Goal: Transaction & Acquisition: Purchase product/service

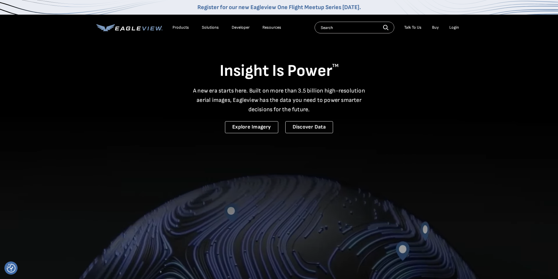
click at [455, 27] on div "Login" at bounding box center [454, 27] width 10 height 5
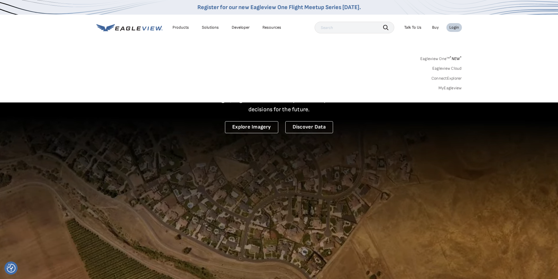
click at [446, 87] on link "MyEagleview" at bounding box center [449, 87] width 23 height 5
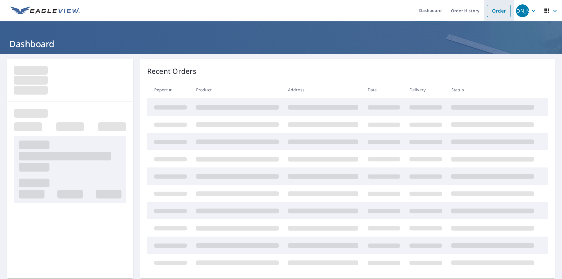
click at [491, 9] on link "Order" at bounding box center [499, 11] width 24 height 12
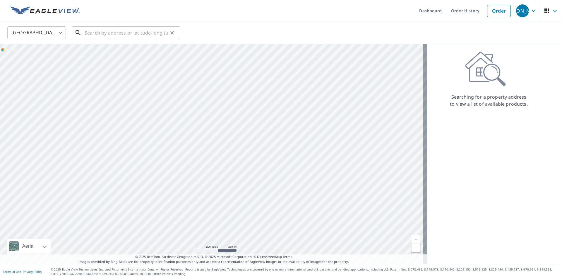
click at [135, 31] on input "text" at bounding box center [126, 33] width 83 height 16
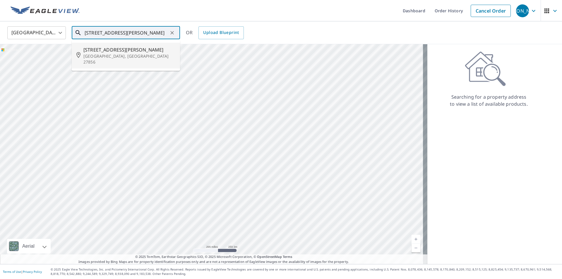
click at [115, 50] on span "[STREET_ADDRESS][PERSON_NAME]" at bounding box center [129, 49] width 92 height 7
type input "[STREET_ADDRESS][PERSON_NAME]"
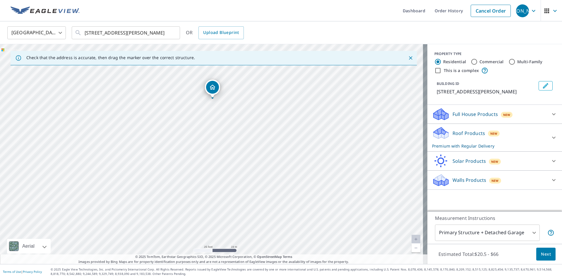
click at [226, 124] on div "[STREET_ADDRESS][PERSON_NAME]" at bounding box center [213, 154] width 427 height 220
drag, startPoint x: 262, startPoint y: 209, endPoint x: 267, endPoint y: 150, distance: 58.4
click at [267, 150] on div "[STREET_ADDRESS][PERSON_NAME]" at bounding box center [213, 154] width 427 height 220
drag, startPoint x: 252, startPoint y: 147, endPoint x: 250, endPoint y: 155, distance: 7.9
click at [250, 155] on div "[STREET_ADDRESS][PERSON_NAME]" at bounding box center [213, 154] width 427 height 220
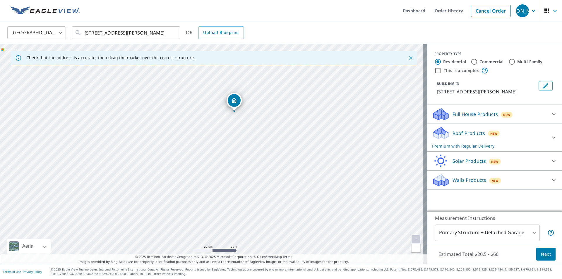
drag, startPoint x: 227, startPoint y: 139, endPoint x: 237, endPoint y: 169, distance: 32.2
click at [237, 169] on div "[STREET_ADDRESS][PERSON_NAME]" at bounding box center [213, 154] width 427 height 220
drag, startPoint x: 249, startPoint y: 150, endPoint x: 249, endPoint y: 147, distance: 3.8
click at [249, 147] on div "[STREET_ADDRESS][PERSON_NAME]" at bounding box center [213, 154] width 427 height 220
drag, startPoint x: 263, startPoint y: 139, endPoint x: 256, endPoint y: 168, distance: 29.0
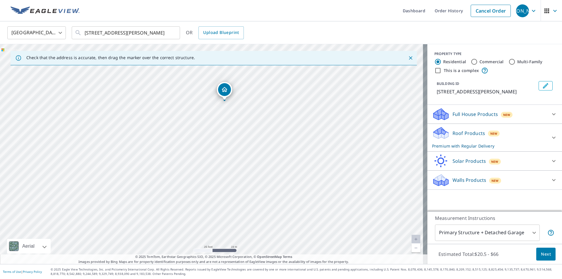
click at [256, 168] on div "[STREET_ADDRESS][PERSON_NAME]" at bounding box center [213, 154] width 427 height 220
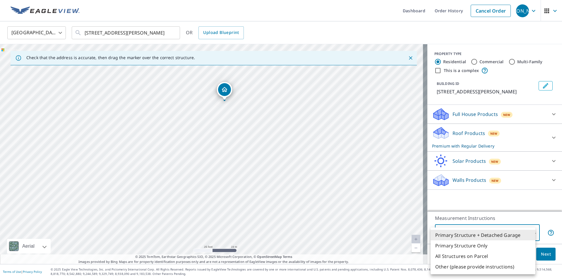
click at [505, 232] on body "[PERSON_NAME] [PERSON_NAME] Dashboard Order History Cancel Order JO [GEOGRAPHIC…" at bounding box center [281, 139] width 562 height 279
click at [479, 246] on li "Primary Structure Only" at bounding box center [483, 245] width 105 height 11
type input "2"
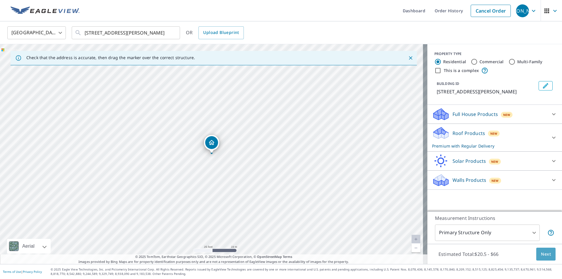
click at [547, 256] on button "Next" at bounding box center [545, 254] width 19 height 13
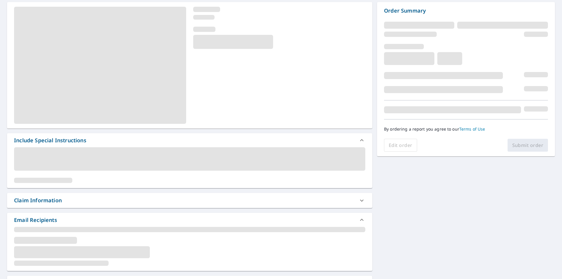
scroll to position [59, 0]
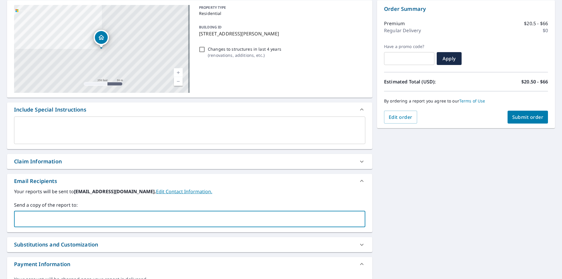
click at [46, 215] on input "text" at bounding box center [185, 218] width 337 height 11
type input "[EMAIL_ADDRESS][DOMAIN_NAME]"
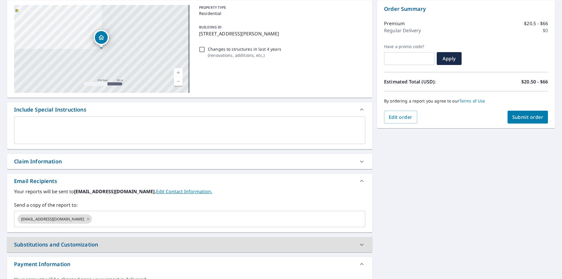
click at [523, 112] on button "Submit order" at bounding box center [528, 117] width 41 height 13
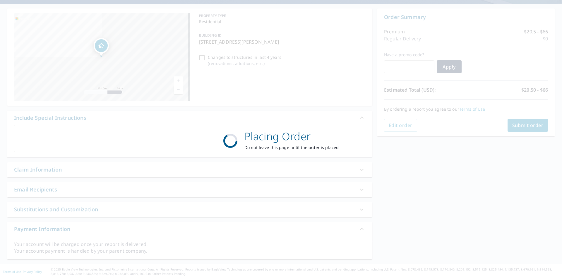
scroll to position [50, 0]
